Goal: Navigation & Orientation: Find specific page/section

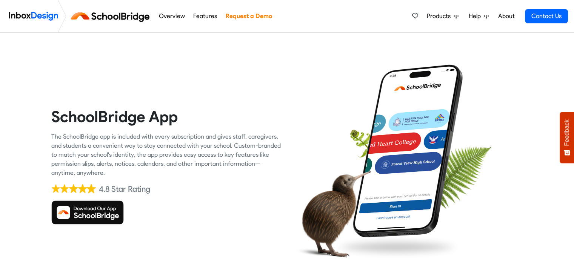
click at [85, 219] on img at bounding box center [87, 213] width 72 height 24
click at [76, 206] on img at bounding box center [87, 213] width 72 height 24
click at [151, 64] on div "SchoolBridge App The SchoolBridge app is included with every subscription and g…" at bounding box center [166, 166] width 230 height 230
click at [83, 212] on img at bounding box center [87, 213] width 72 height 24
click at [82, 222] on img at bounding box center [87, 213] width 72 height 24
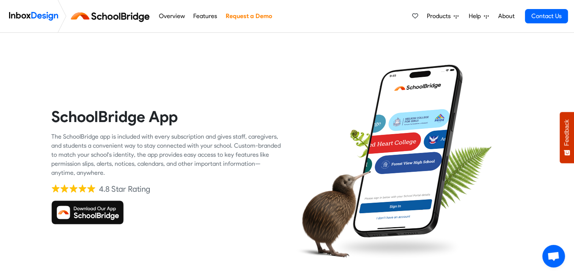
click at [82, 222] on img at bounding box center [87, 213] width 72 height 24
click at [121, 25] on img at bounding box center [111, 16] width 85 height 18
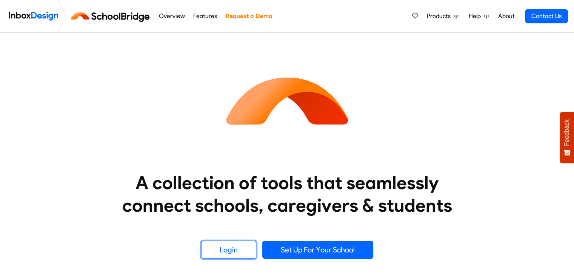
click at [238, 243] on link "Login" at bounding box center [228, 250] width 55 height 18
click at [233, 260] on div "A collection of tools that seamlessly connect schools, caregivers & students Lo…" at bounding box center [286, 158] width 585 height 251
click at [233, 257] on link "Login" at bounding box center [228, 250] width 55 height 18
